Goal: Use online tool/utility: Utilize a website feature to perform a specific function

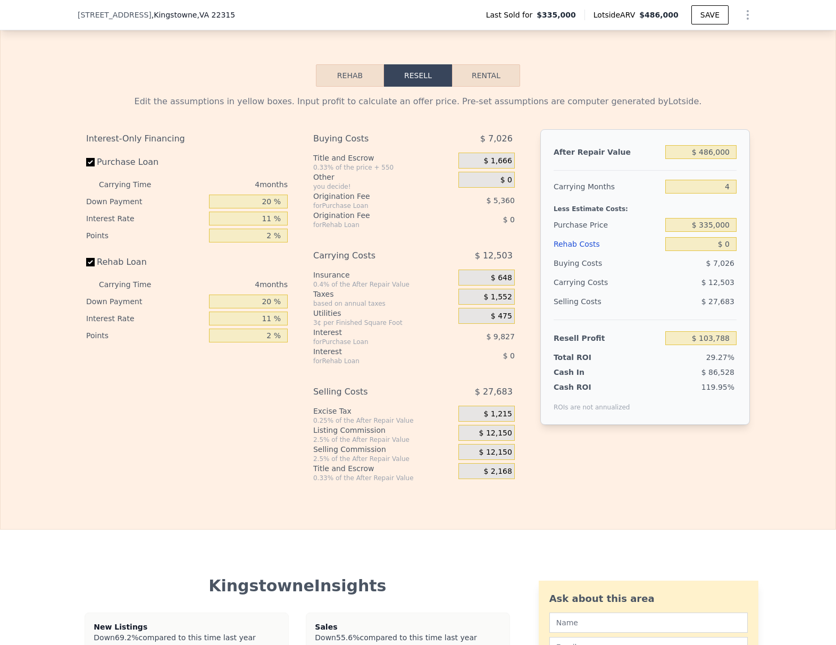
scroll to position [1464, 0]
click at [489, 73] on button "Rental" at bounding box center [486, 76] width 68 height 22
select select "30"
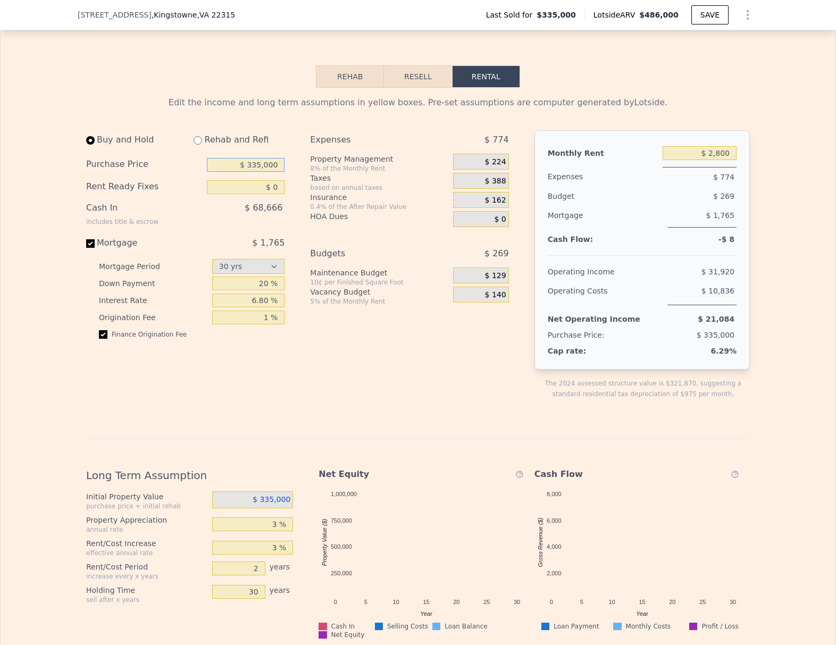
click at [261, 165] on input "$ 335,000" at bounding box center [246, 165] width 78 height 14
type input "$ 499,000"
click at [323, 358] on div "Expenses $ 774 Property Management 8% of the Monthly Rent $ 224 Taxes based on …" at bounding box center [413, 273] width 207 height 286
click at [487, 161] on span "$ 224" at bounding box center [495, 162] width 21 height 10
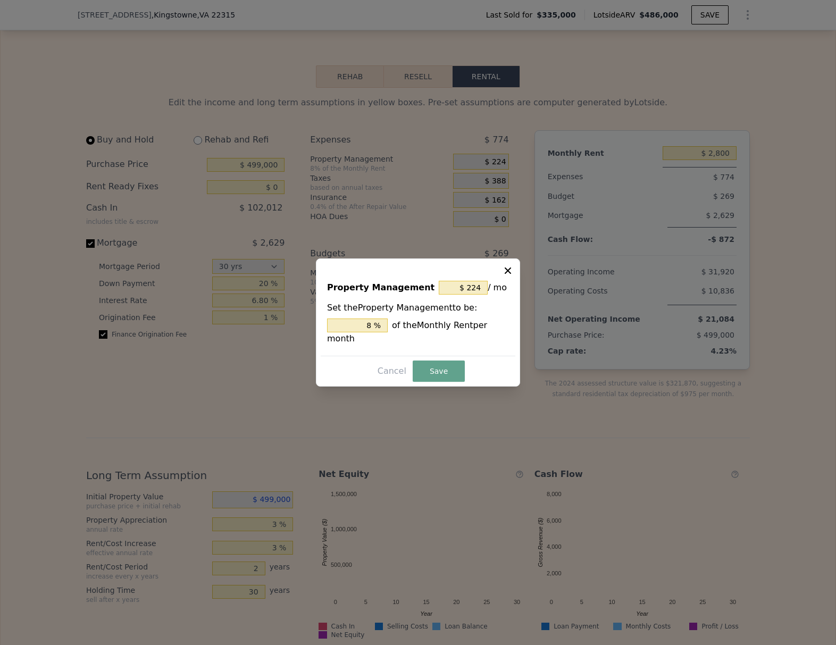
click at [510, 266] on icon at bounding box center [507, 270] width 11 height 11
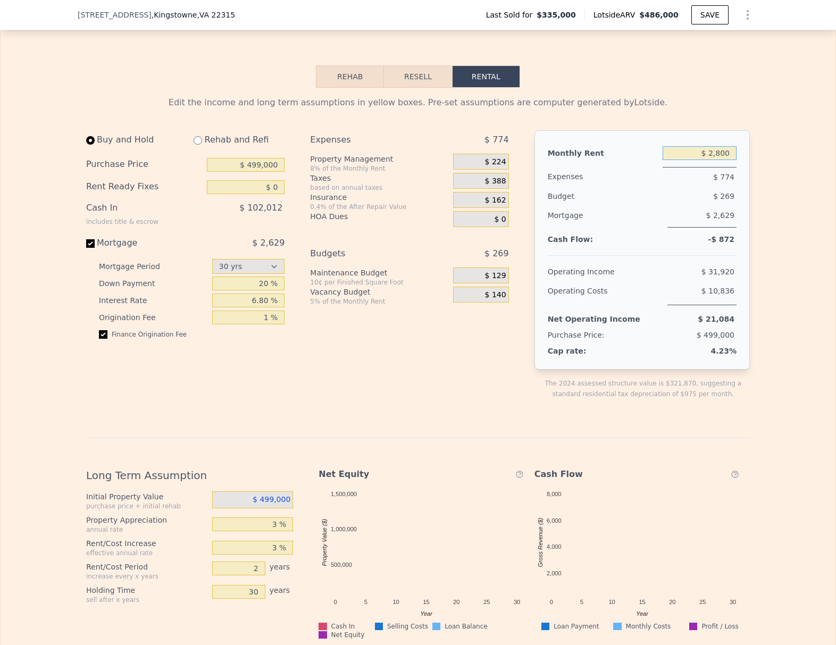
click at [711, 151] on input "$ 2,800" at bounding box center [700, 153] width 74 height 14
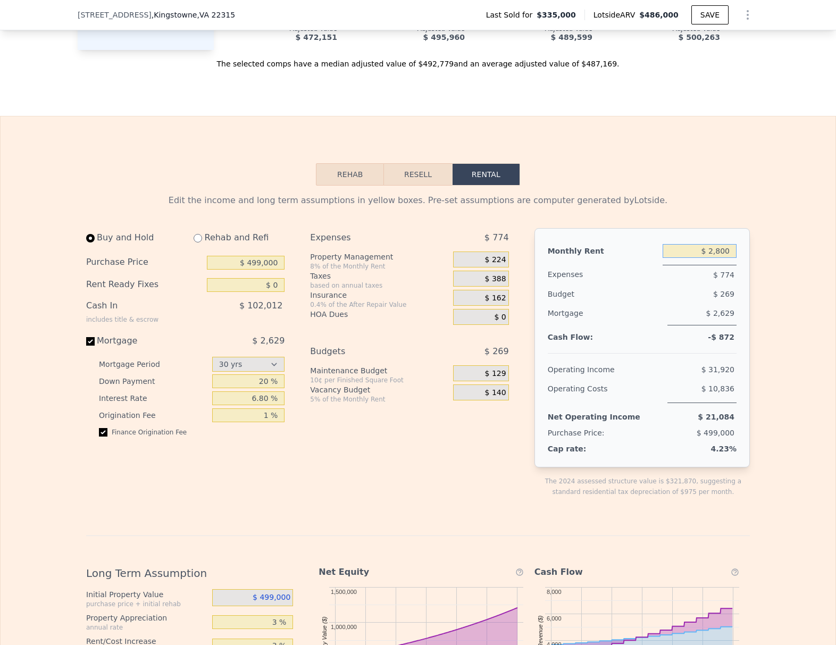
scroll to position [1521, 0]
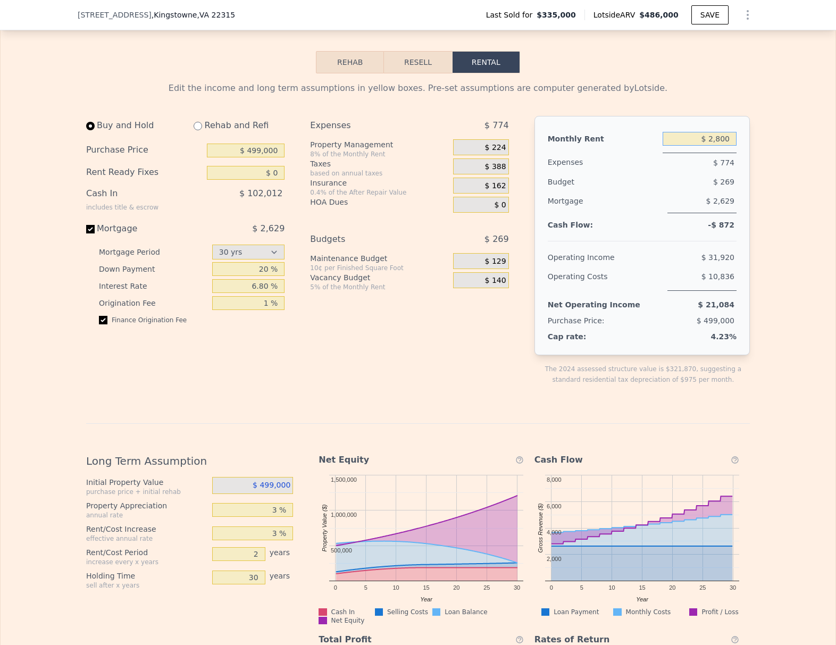
drag, startPoint x: 710, startPoint y: 138, endPoint x: 774, endPoint y: 137, distance: 63.8
click at [736, 137] on input "$ 2,800" at bounding box center [700, 139] width 74 height 14
click at [731, 138] on input "$ 2,800" at bounding box center [700, 139] width 74 height 14
type input "$ 3,800"
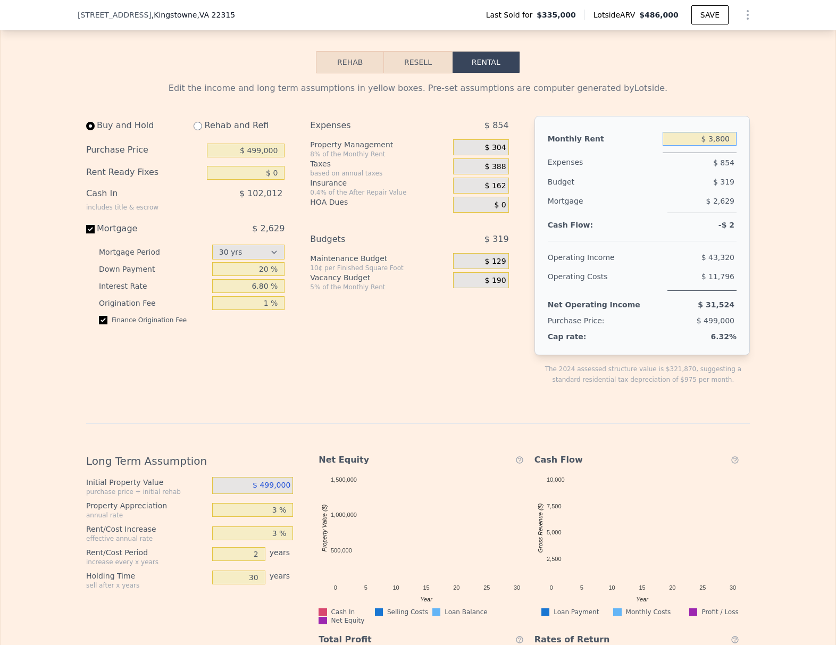
click at [720, 140] on input "$ 3,800" at bounding box center [700, 139] width 74 height 14
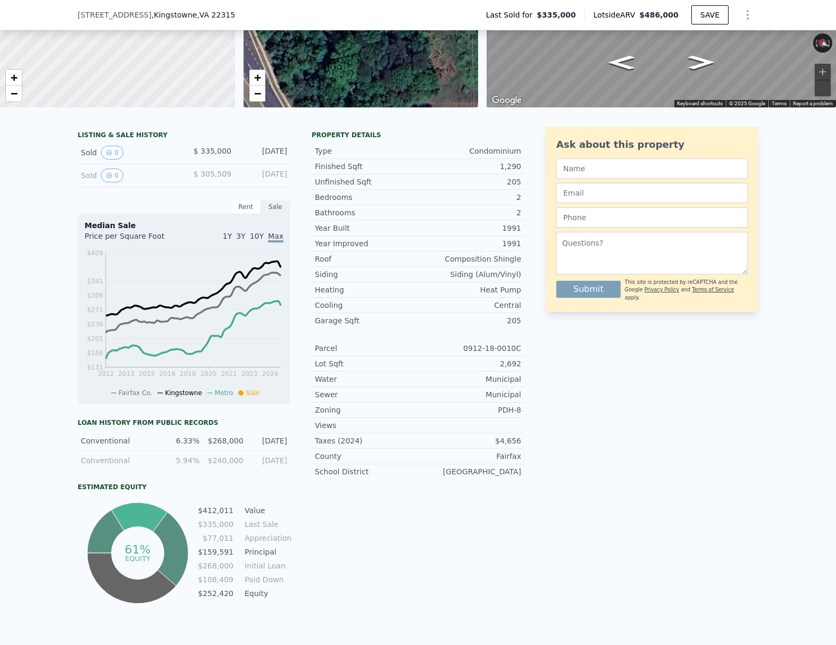
scroll to position [4, 0]
